Goal: Transaction & Acquisition: Book appointment/travel/reservation

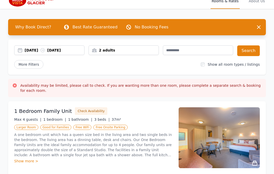
scroll to position [7, 0]
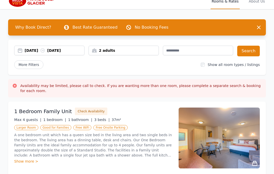
click at [250, 51] on button "Search" at bounding box center [248, 51] width 23 height 11
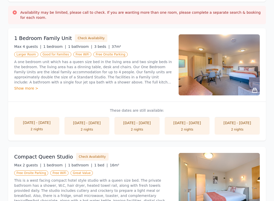
scroll to position [80, 0]
click at [85, 37] on button "Check Availability" at bounding box center [91, 38] width 33 height 8
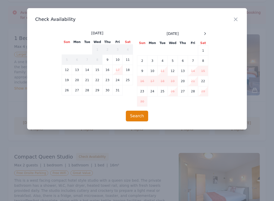
click at [205, 33] on icon at bounding box center [205, 33] width 1 height 2
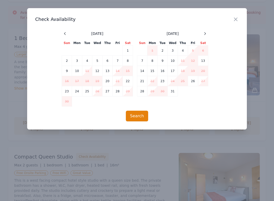
click at [205, 34] on icon at bounding box center [205, 33] width 1 height 2
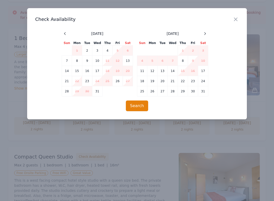
click at [184, 82] on td "22" at bounding box center [183, 81] width 10 height 10
click at [195, 81] on td "23" at bounding box center [193, 81] width 10 height 10
click at [138, 109] on button "Search" at bounding box center [137, 105] width 23 height 11
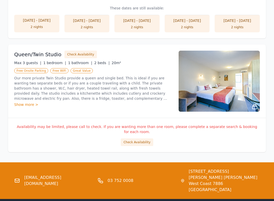
scroll to position [536, 0]
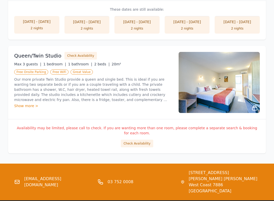
click at [18, 106] on div "Show more >" at bounding box center [93, 105] width 158 height 5
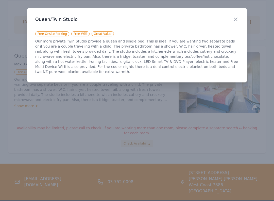
click at [237, 17] on icon "button" at bounding box center [236, 19] width 6 height 6
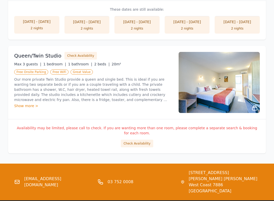
click at [133, 139] on button "Check Availability" at bounding box center [137, 143] width 33 height 8
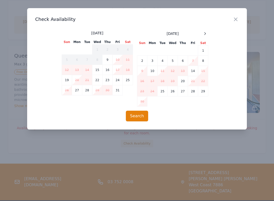
click at [207, 31] on div at bounding box center [205, 33] width 6 height 6
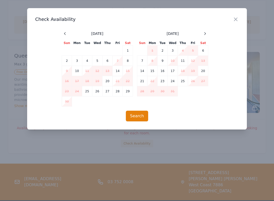
click at [207, 33] on div at bounding box center [205, 33] width 6 height 6
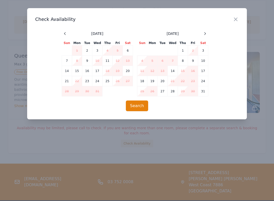
click at [238, 19] on icon "button" at bounding box center [236, 19] width 6 height 6
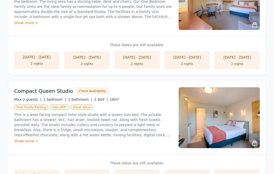
scroll to position [0, 0]
